Goal: Contribute content: Add original content to the website for others to see

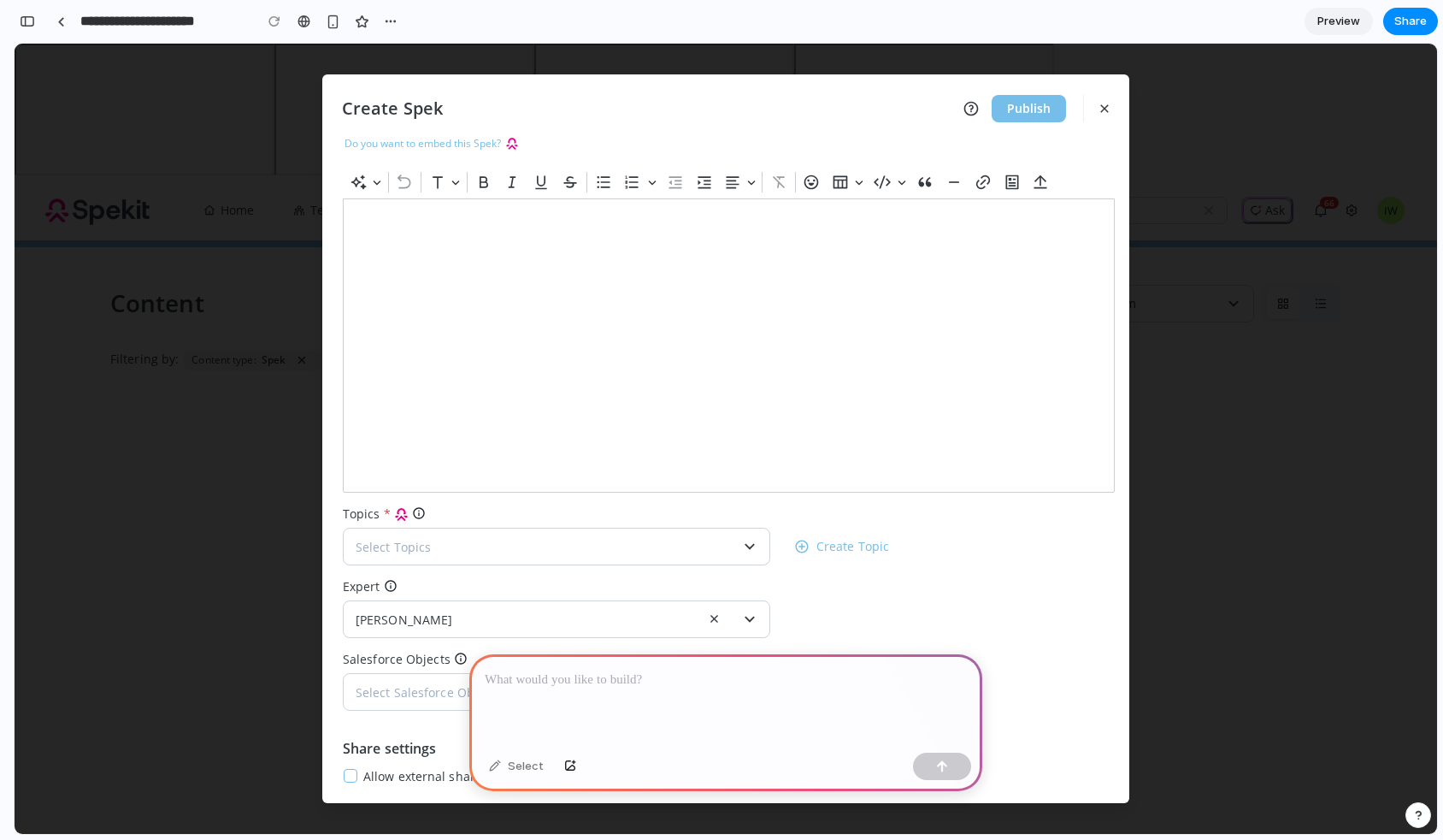
scroll to position [99, 0]
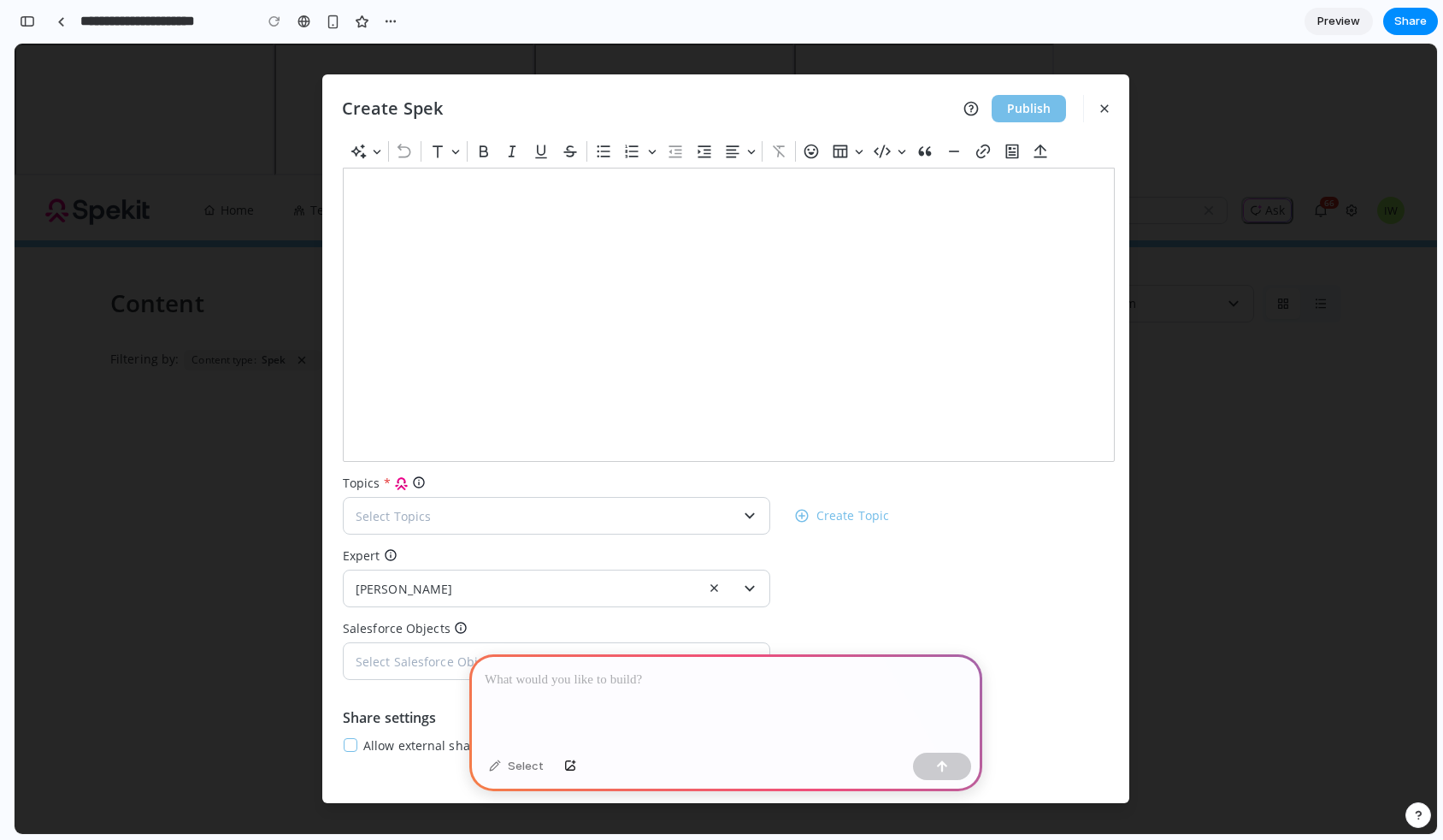
click at [571, 698] on div at bounding box center [726, 699] width 513 height 92
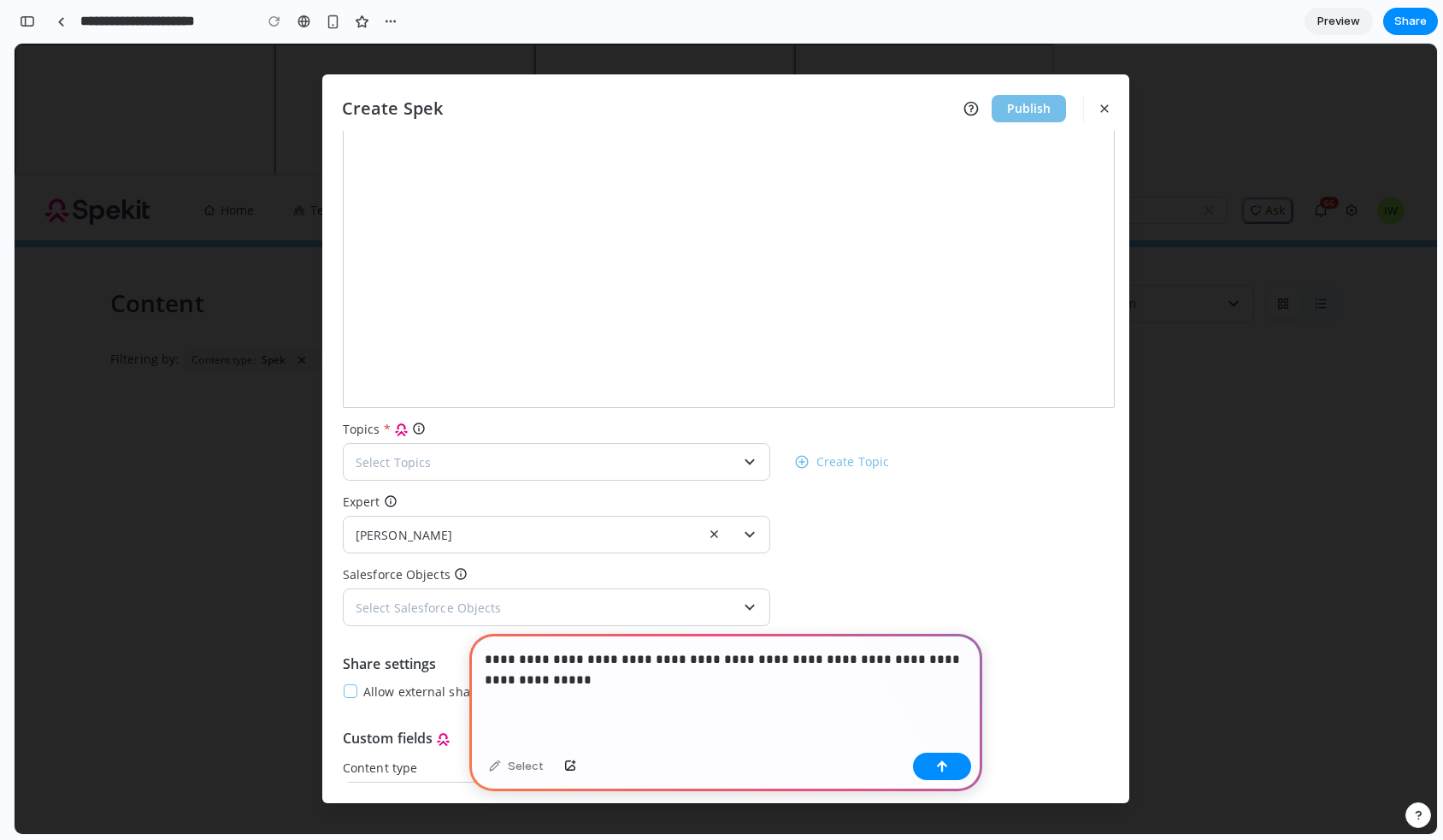
scroll to position [156, 0]
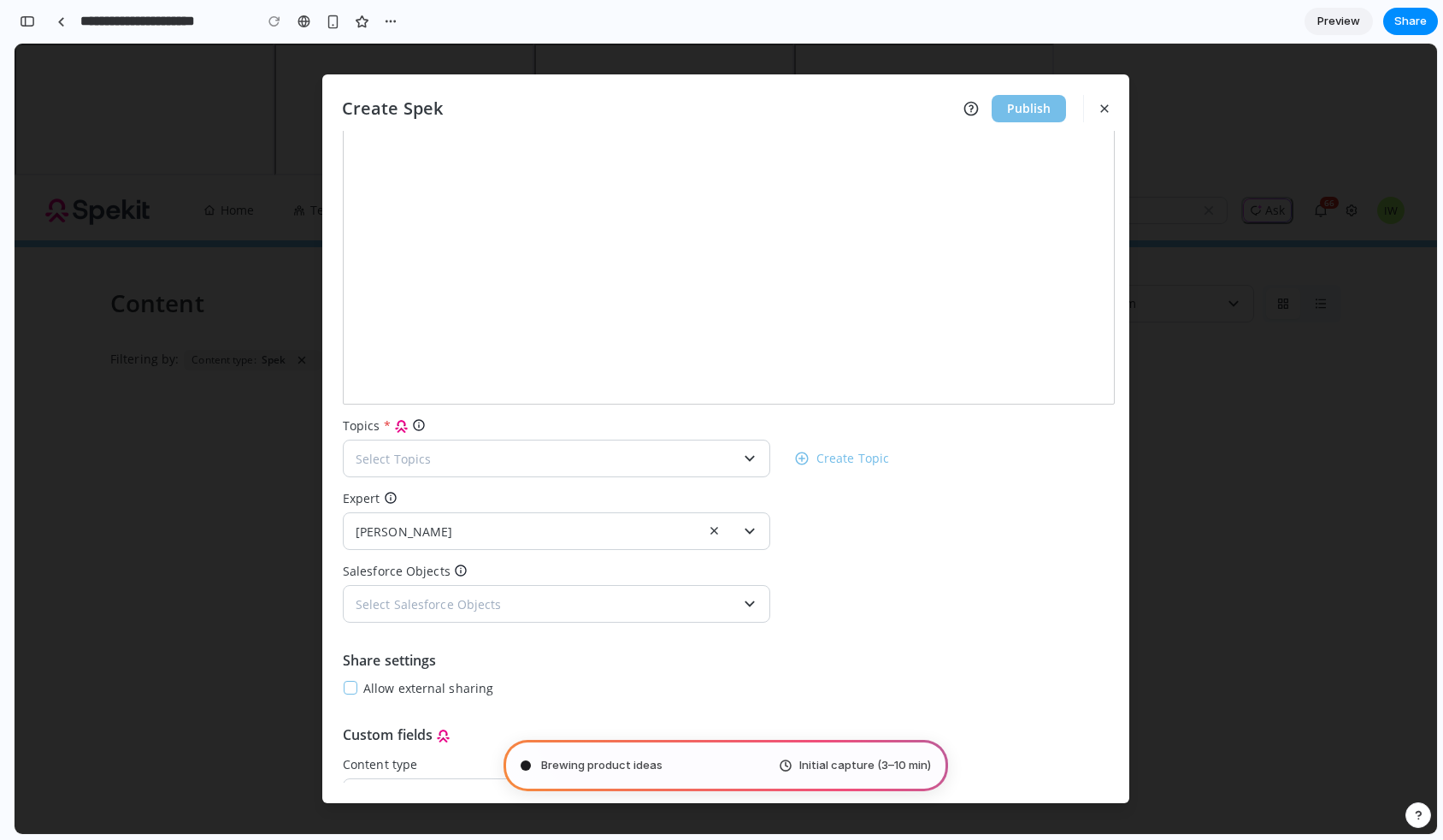
type input "**********"
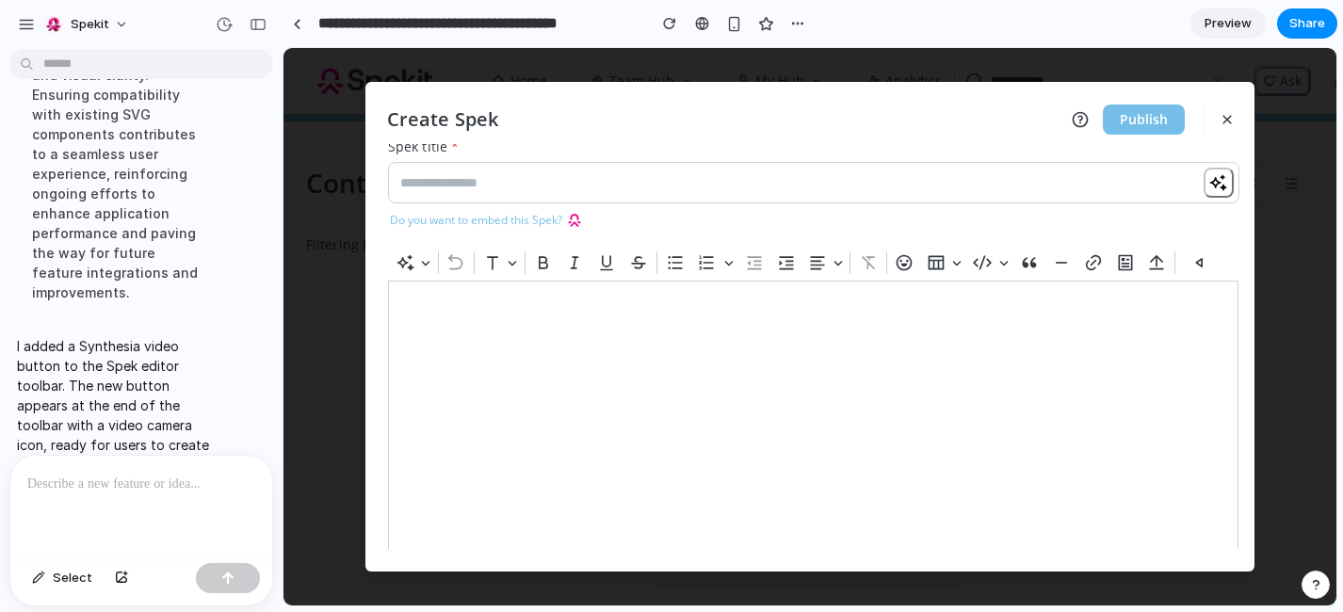
scroll to position [10, 0]
click at [1209, 182] on icon "button" at bounding box center [1218, 185] width 18 height 18
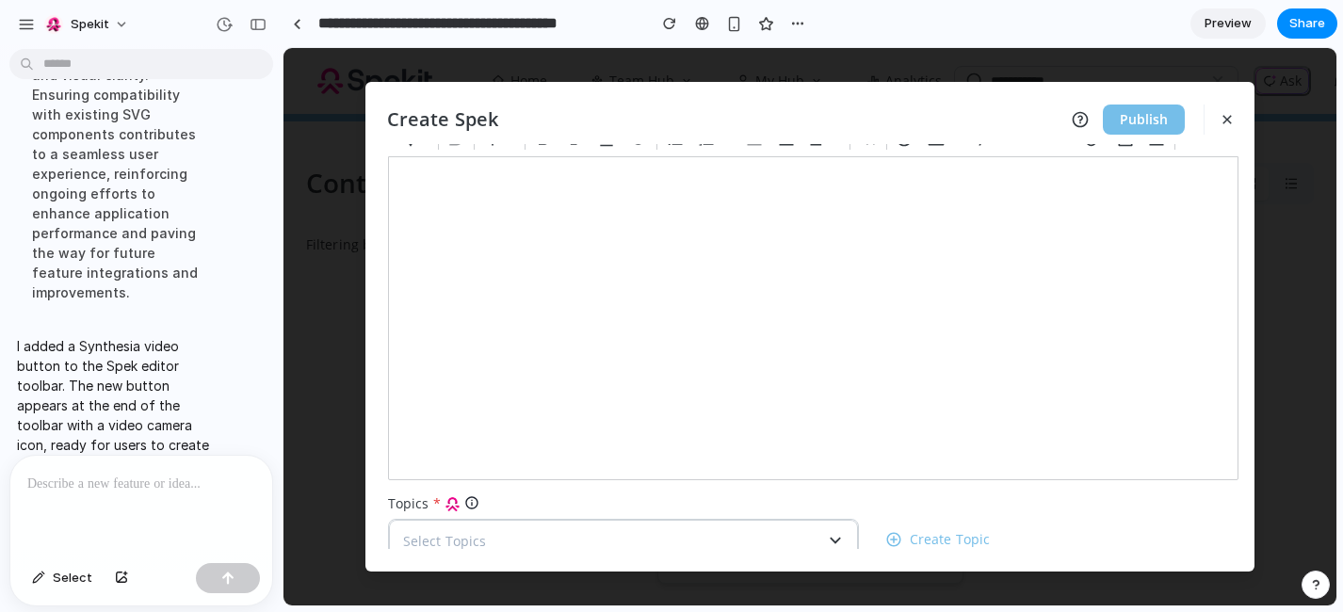
scroll to position [0, 0]
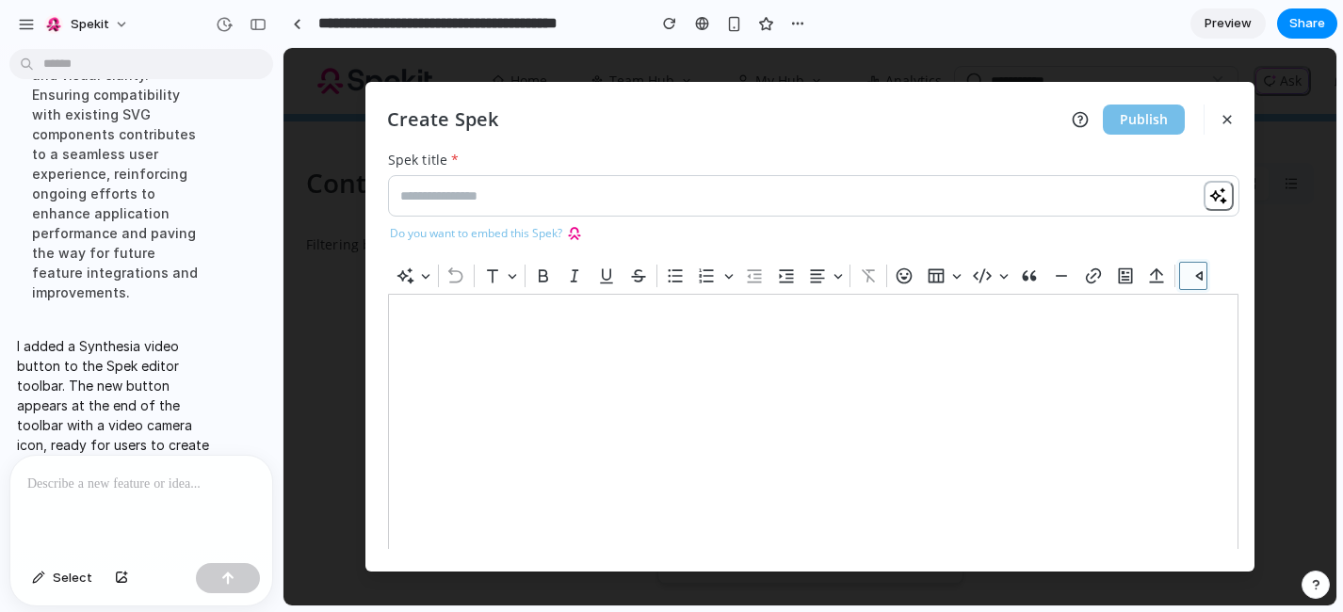
click at [1199, 279] on icon "button" at bounding box center [1192, 275] width 19 height 19
click at [931, 359] on div at bounding box center [813, 456] width 850 height 324
click at [139, 476] on p at bounding box center [141, 484] width 228 height 23
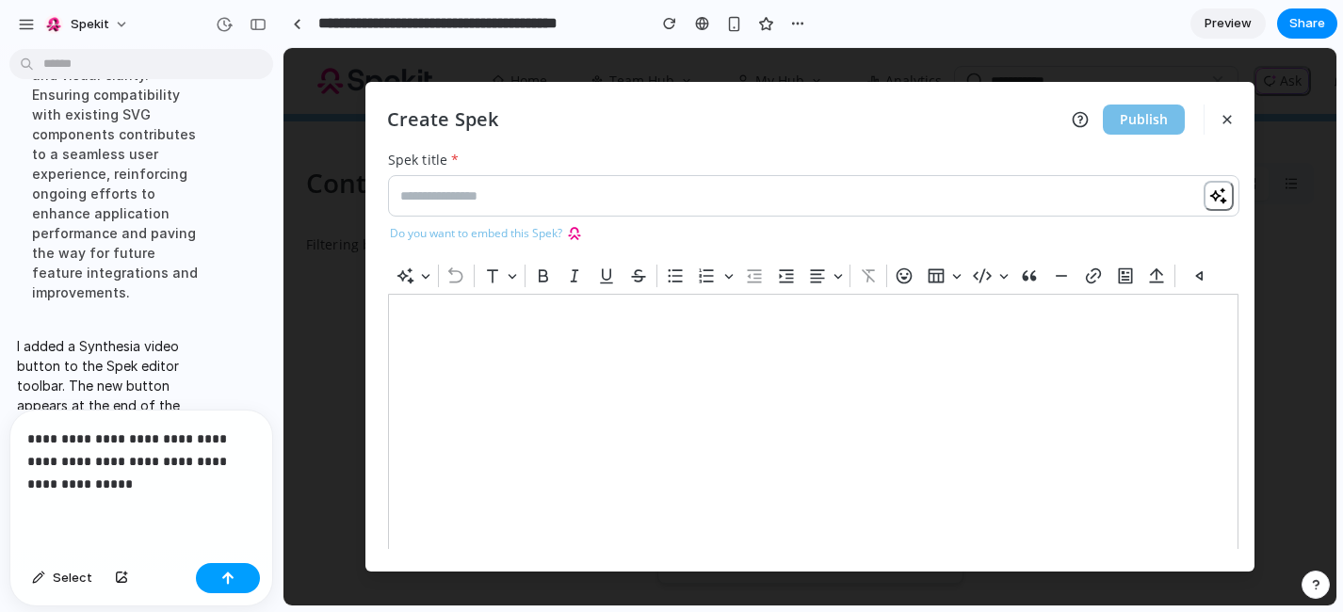
click at [254, 583] on button "button" at bounding box center [228, 578] width 64 height 30
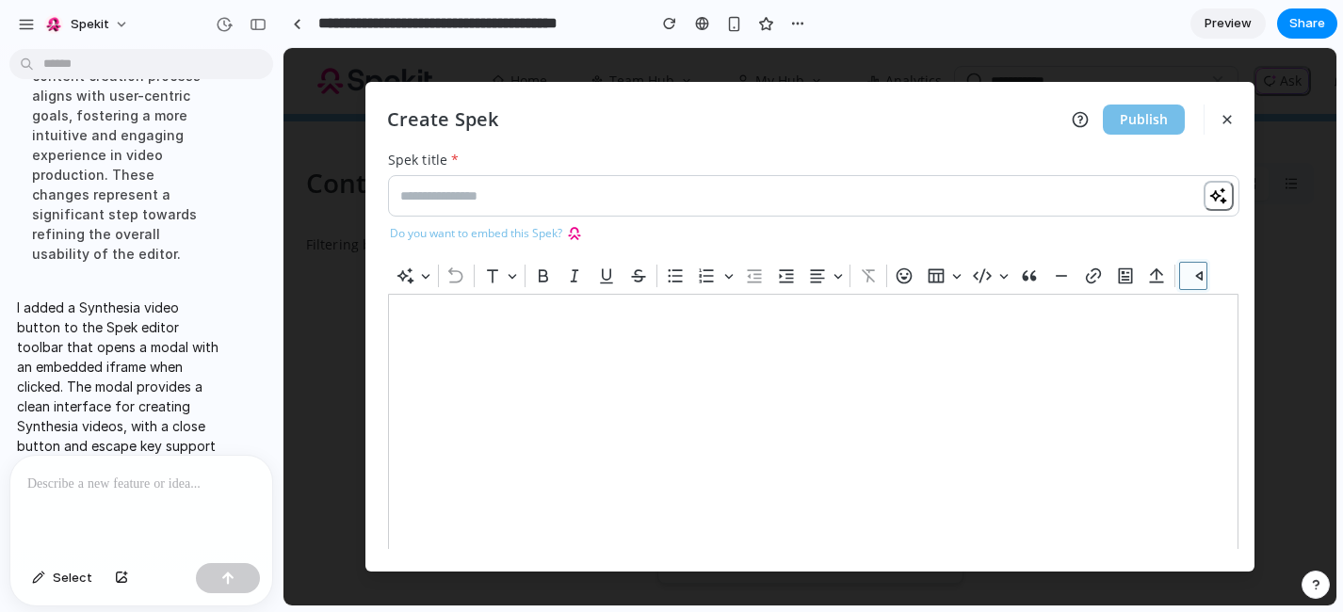
click at [1198, 277] on icon "button" at bounding box center [1199, 276] width 6 height 8
click at [1200, 273] on icon "button" at bounding box center [1199, 276] width 6 height 8
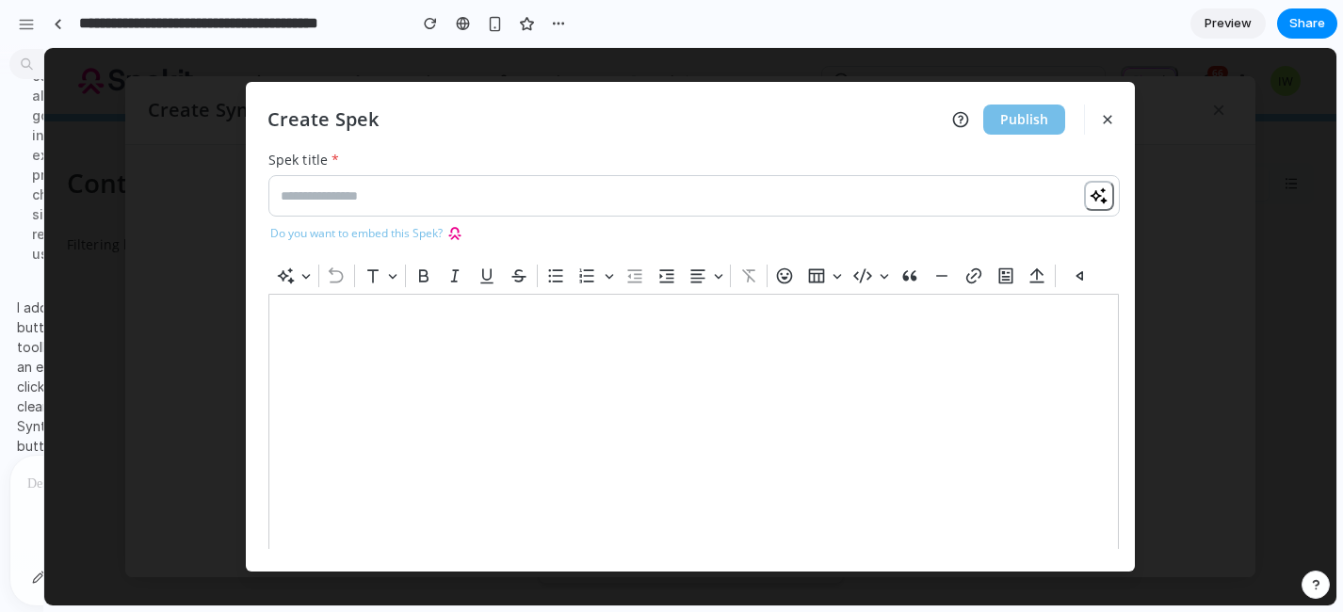
drag, startPoint x: 281, startPoint y: 334, endPoint x: -6, endPoint y: 319, distance: 286.6
click at [0, 319] on html "Spekit add a button to the spek toolbar that would allow for a user to create a…" at bounding box center [671, 306] width 1343 height 612
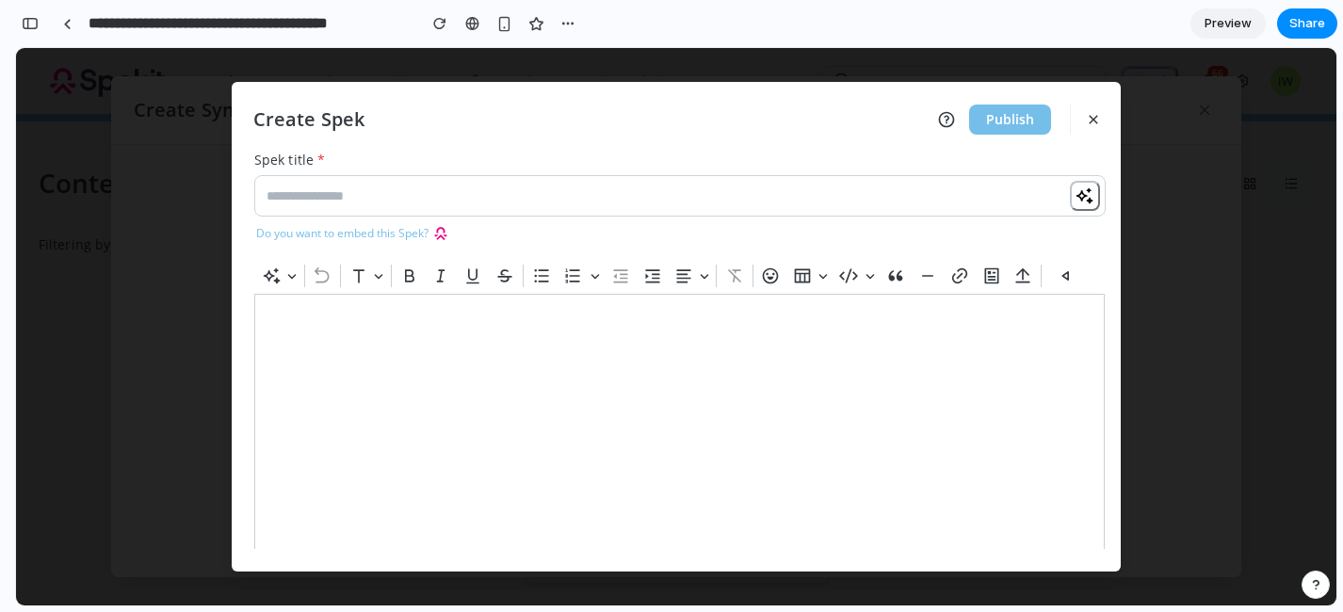
scroll to position [1034, 0]
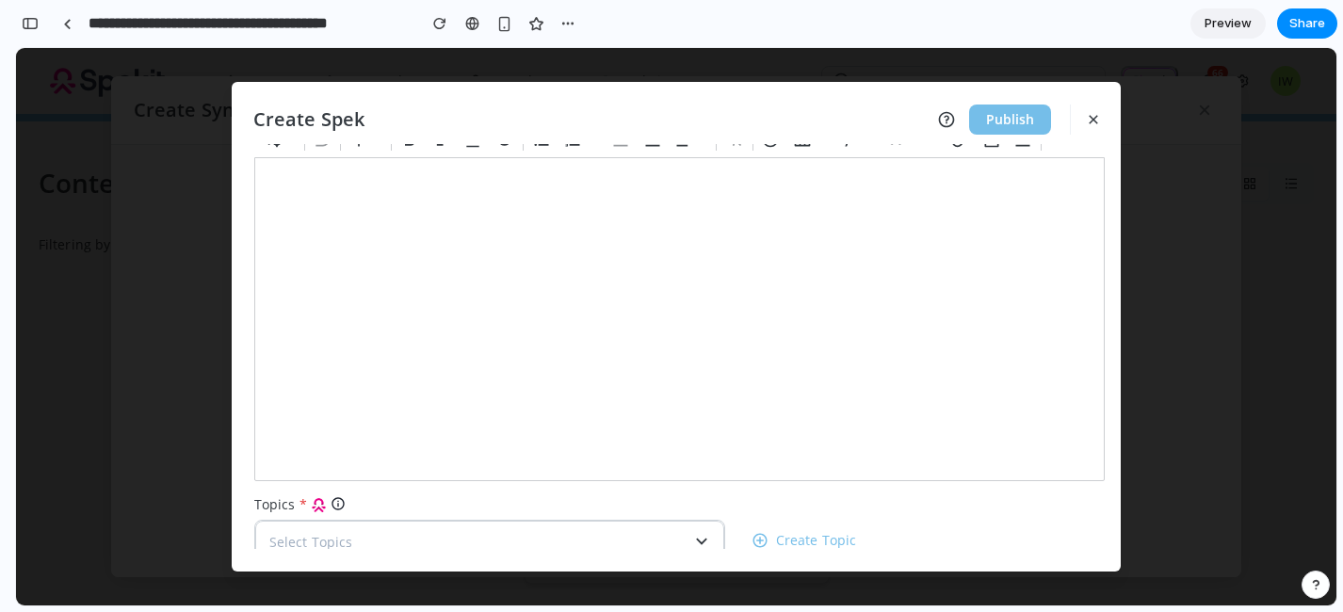
click at [621, 323] on div at bounding box center [679, 319] width 850 height 324
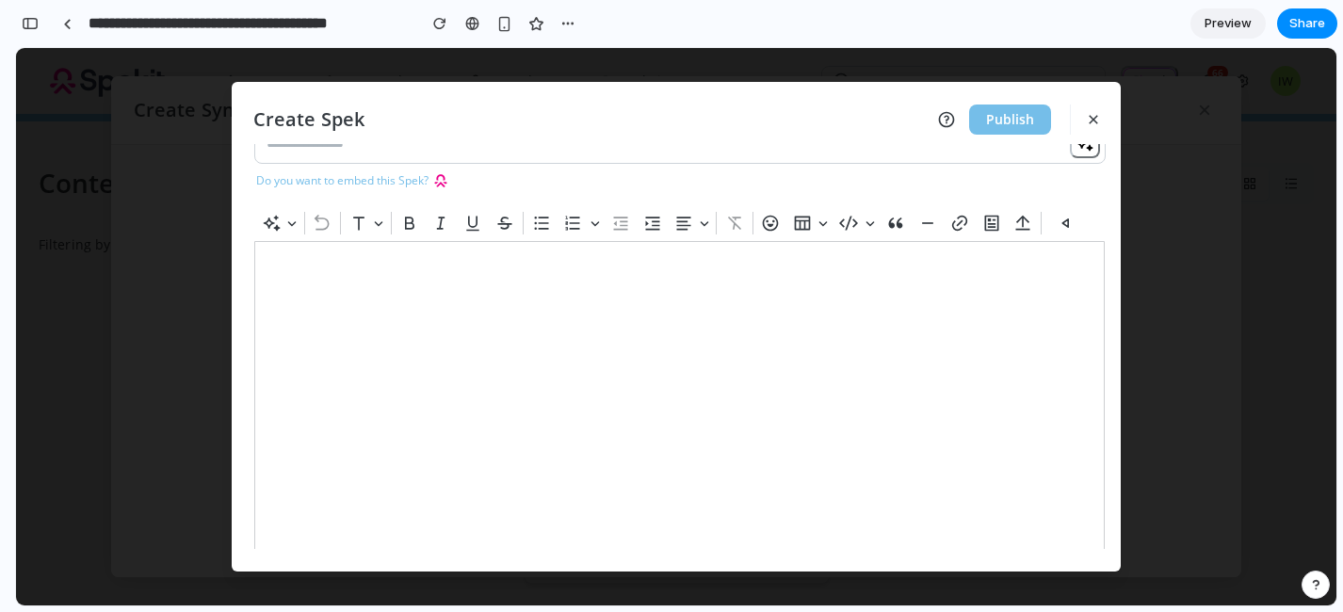
scroll to position [0, 0]
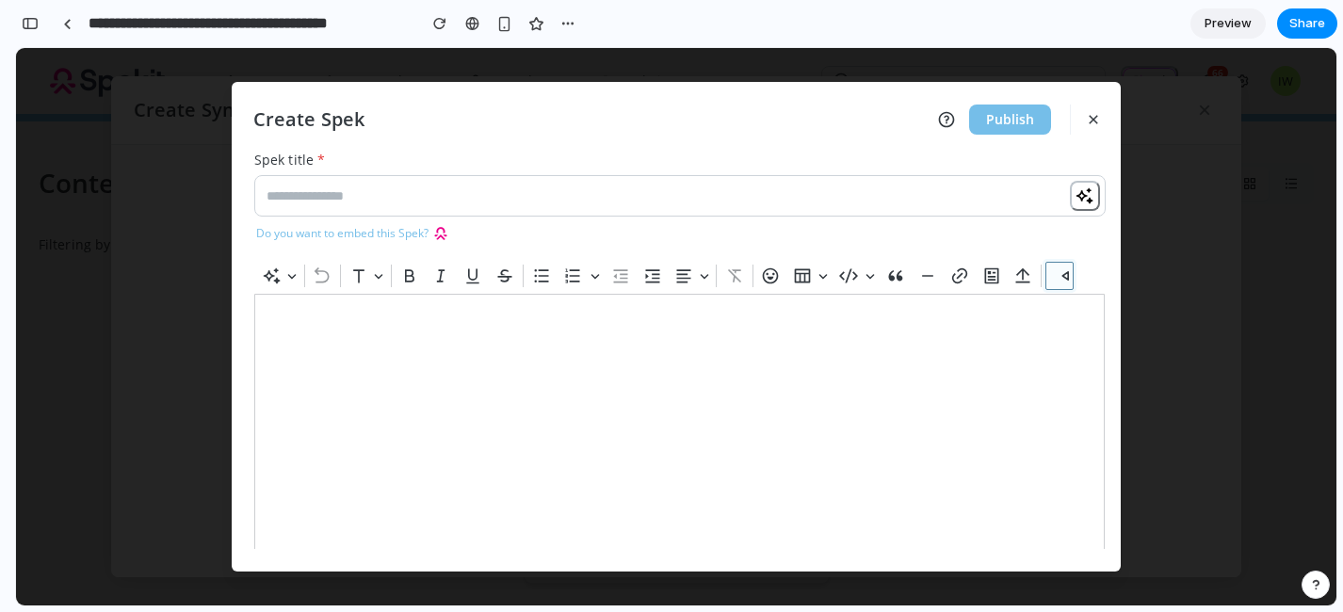
click at [1065, 276] on icon "button" at bounding box center [1059, 275] width 19 height 19
click at [1061, 283] on icon "button" at bounding box center [1059, 275] width 19 height 19
click at [1027, 273] on icon "button" at bounding box center [1023, 274] width 14 height 15
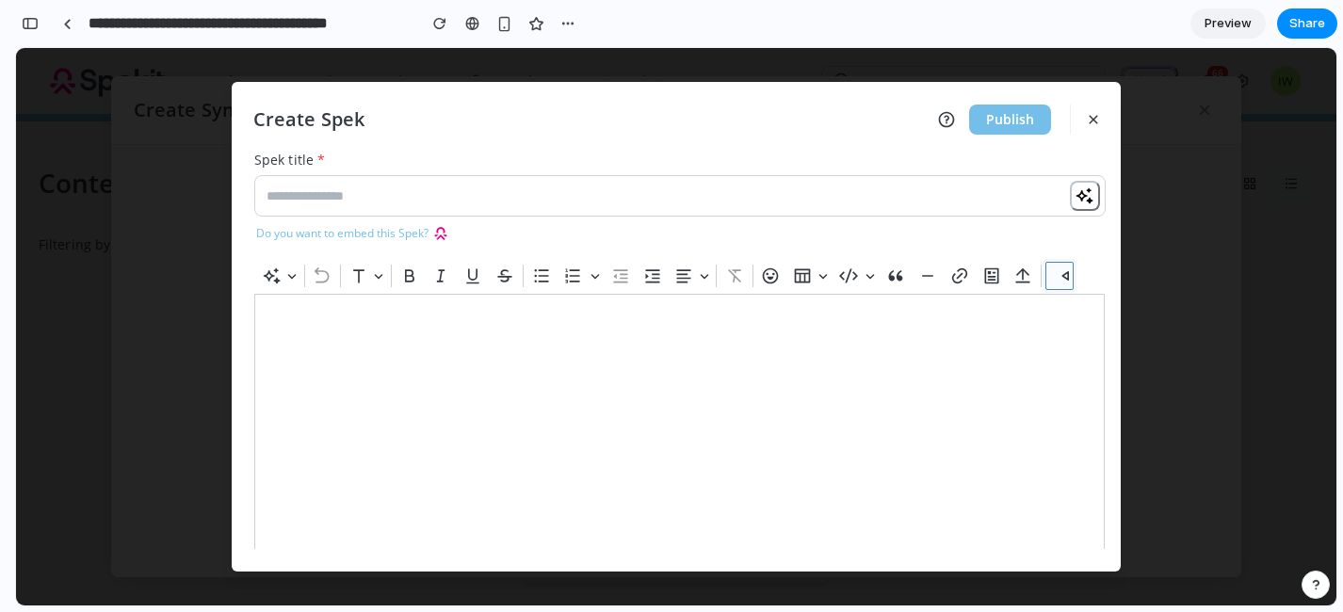
click at [1070, 276] on button "button" at bounding box center [1059, 276] width 28 height 28
click at [1081, 202] on icon "button" at bounding box center [1084, 195] width 18 height 18
click at [1055, 282] on icon "button" at bounding box center [1059, 275] width 19 height 19
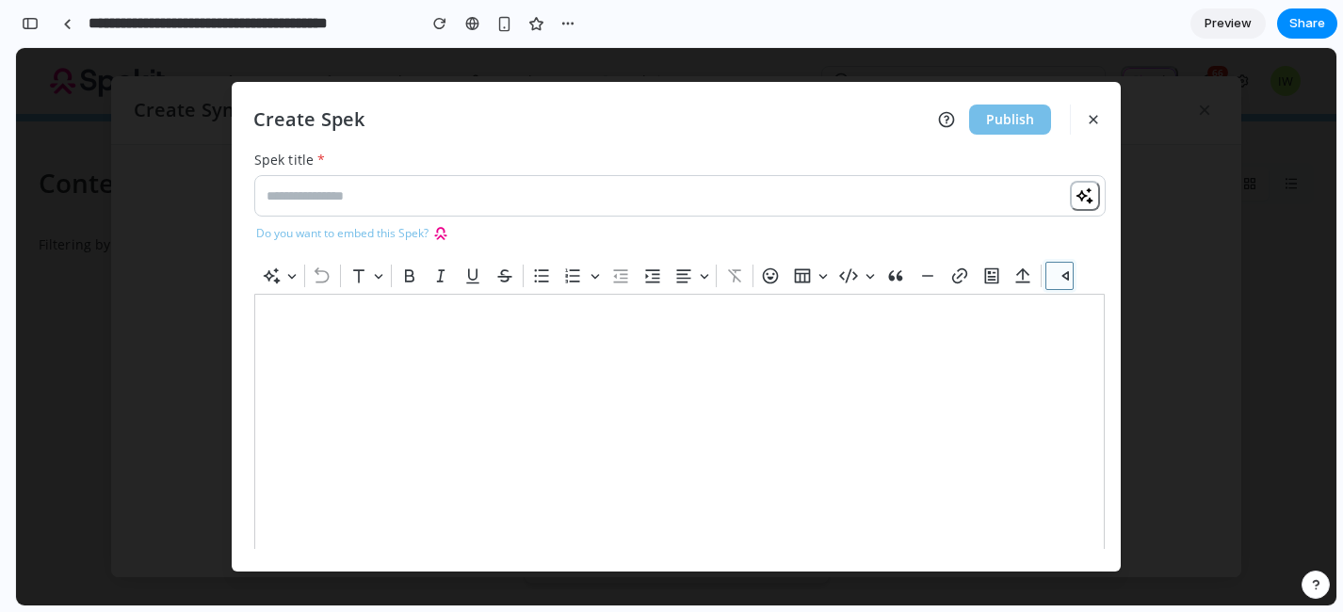
click at [1055, 282] on icon "button" at bounding box center [1059, 275] width 19 height 19
click at [564, 27] on div "button" at bounding box center [567, 23] width 15 height 15
click at [684, 27] on div "Duplicate Delete" at bounding box center [671, 306] width 1343 height 612
click at [1203, 27] on link "Preview" at bounding box center [1227, 23] width 75 height 30
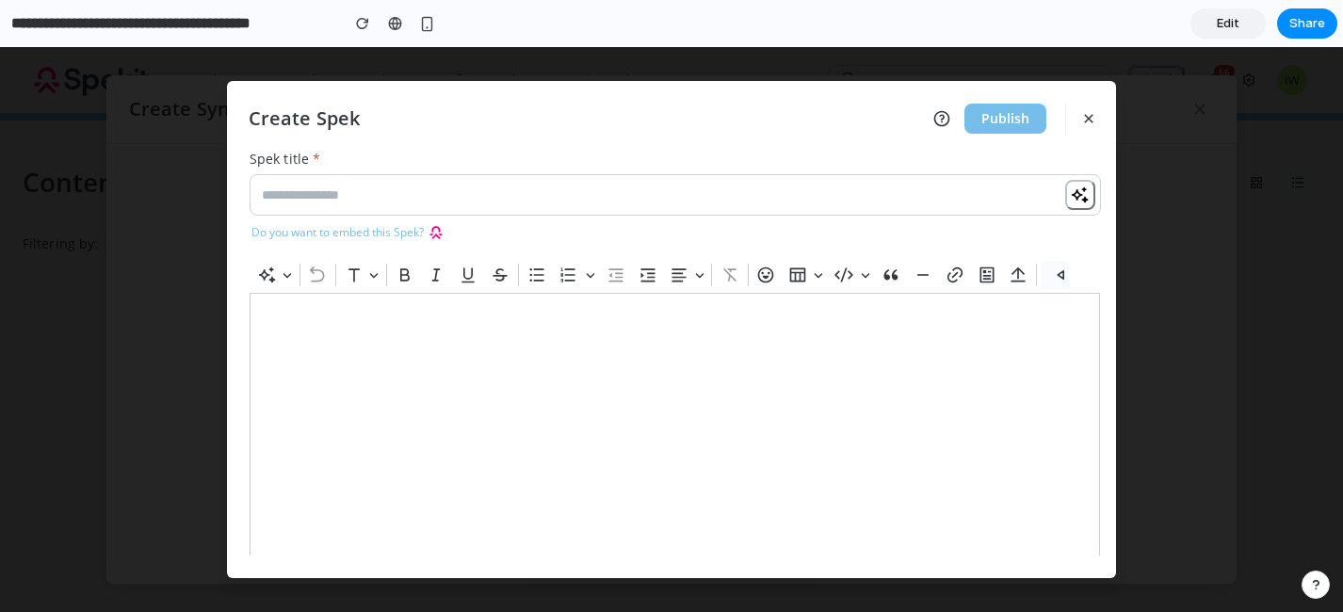
click at [1062, 273] on icon "button" at bounding box center [1054, 275] width 19 height 19
click at [1059, 275] on icon "button" at bounding box center [1060, 275] width 6 height 8
click at [1056, 266] on icon "button" at bounding box center [1054, 275] width 19 height 19
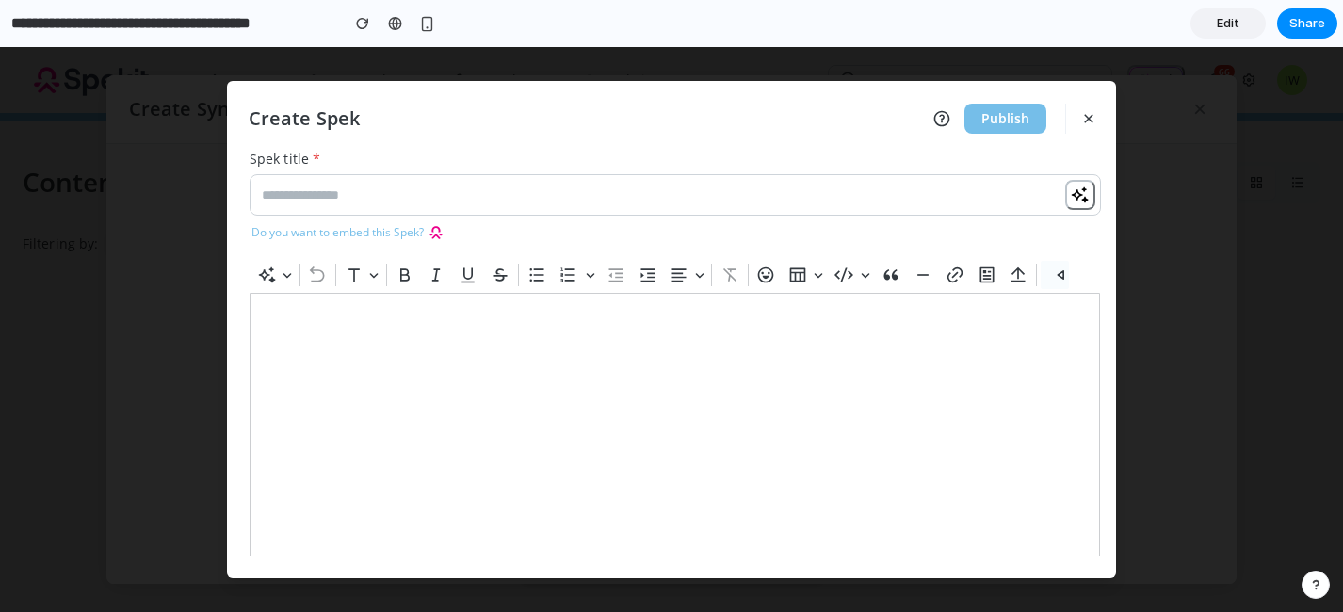
click at [1056, 266] on icon "button" at bounding box center [1054, 275] width 19 height 19
click at [1217, 24] on span "Edit" at bounding box center [1227, 23] width 23 height 19
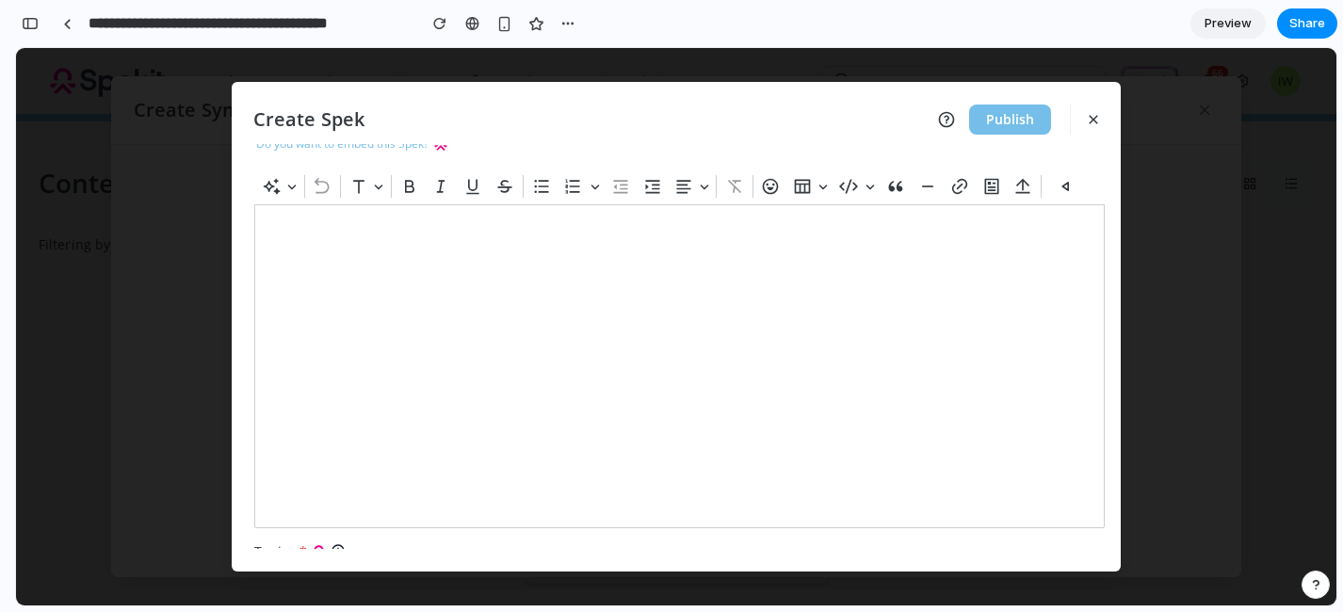
scroll to position [100, 0]
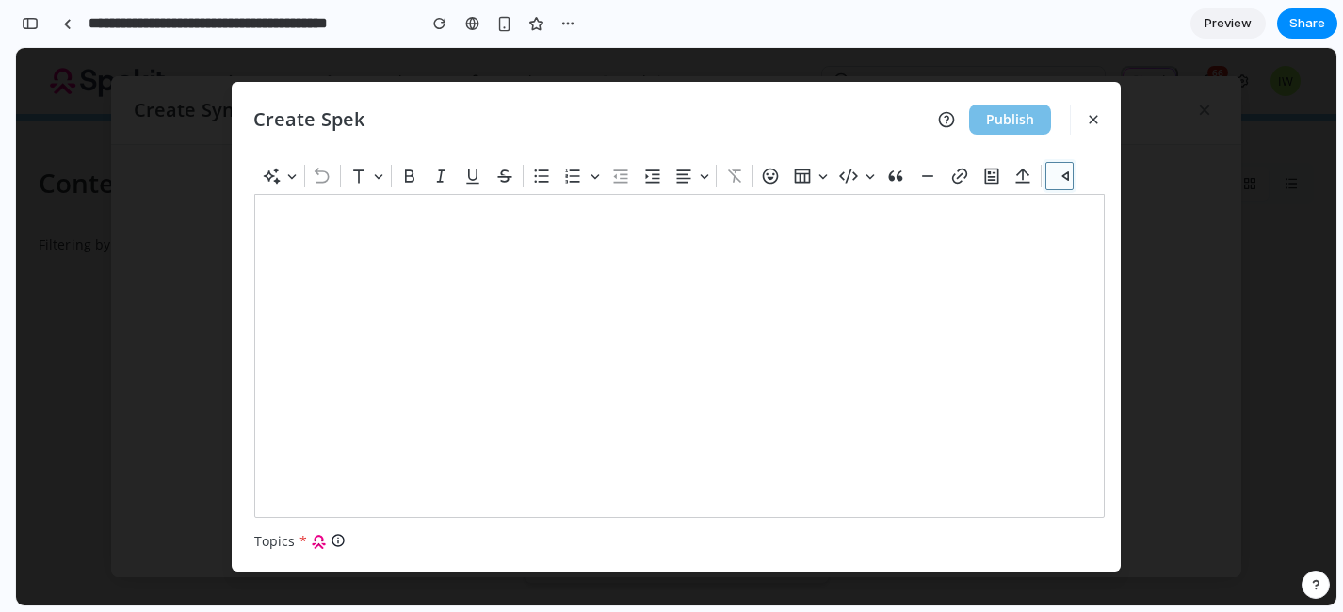
click at [1058, 181] on icon "button" at bounding box center [1059, 176] width 19 height 19
click at [1070, 179] on button "button" at bounding box center [1059, 176] width 28 height 28
click at [1064, 174] on icon "button" at bounding box center [1065, 176] width 6 height 8
